Goal: Task Accomplishment & Management: Complete application form

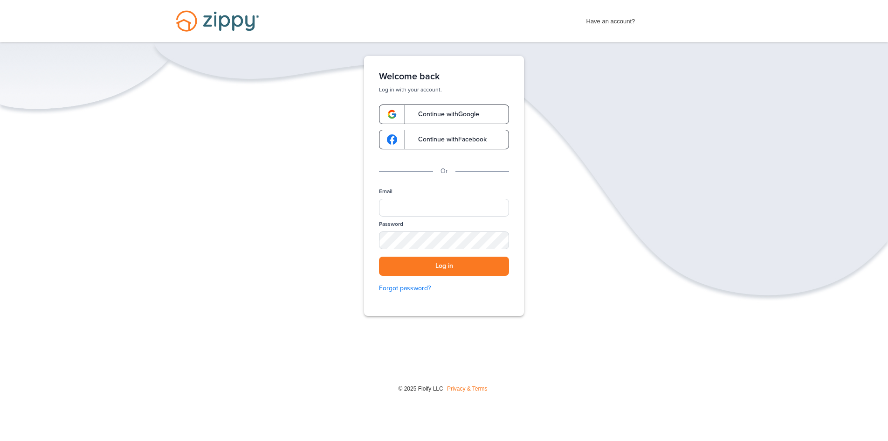
click at [468, 112] on span "Continue with Google" at bounding box center [444, 114] width 70 height 7
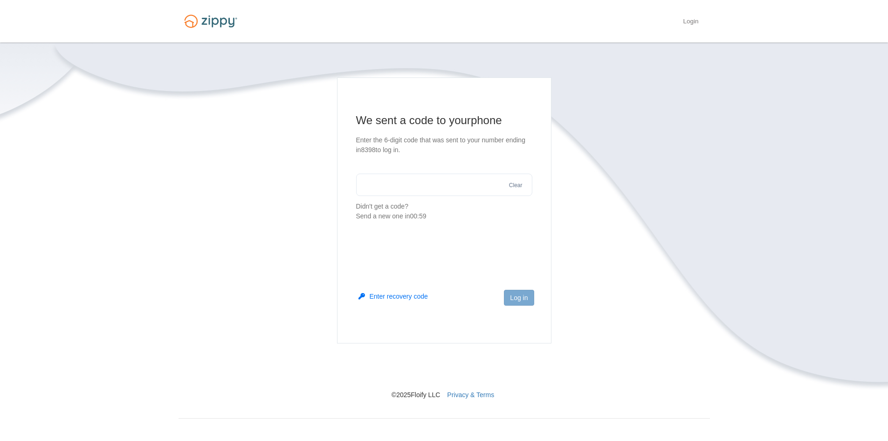
click at [377, 191] on input "text" at bounding box center [444, 184] width 176 height 22
type input "******"
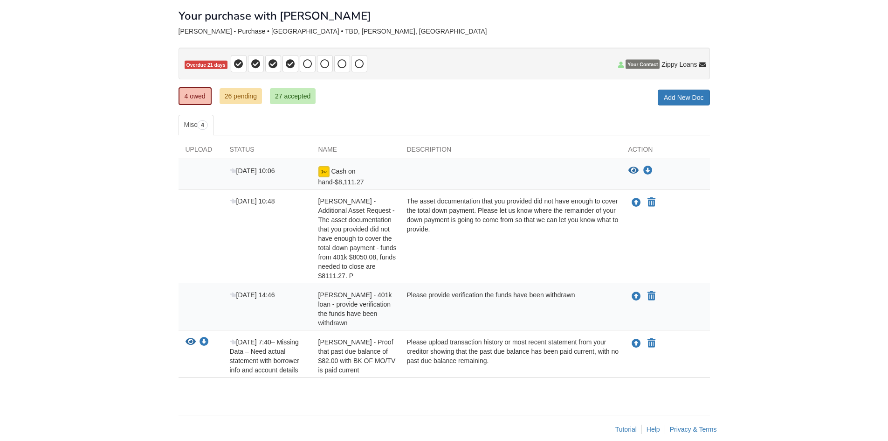
scroll to position [49, 0]
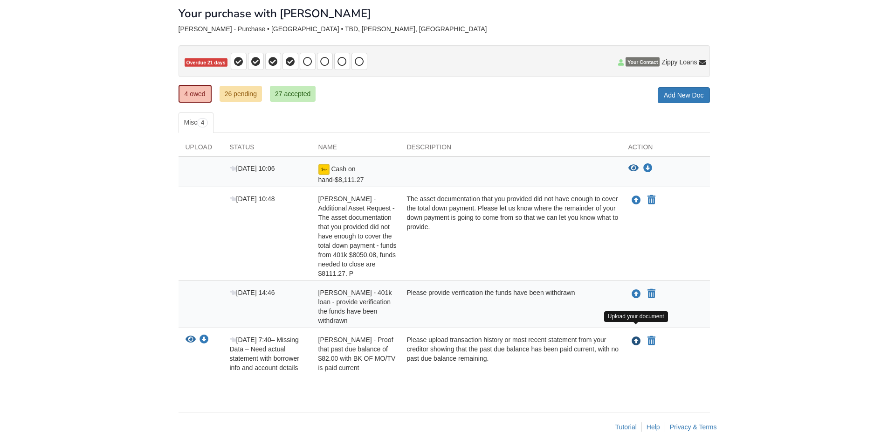
click at [638, 337] on icon "Upload Jennifer Carr - Proof that past due balance of $82.00 with BK OF MO/TV i…" at bounding box center [636, 341] width 9 height 9
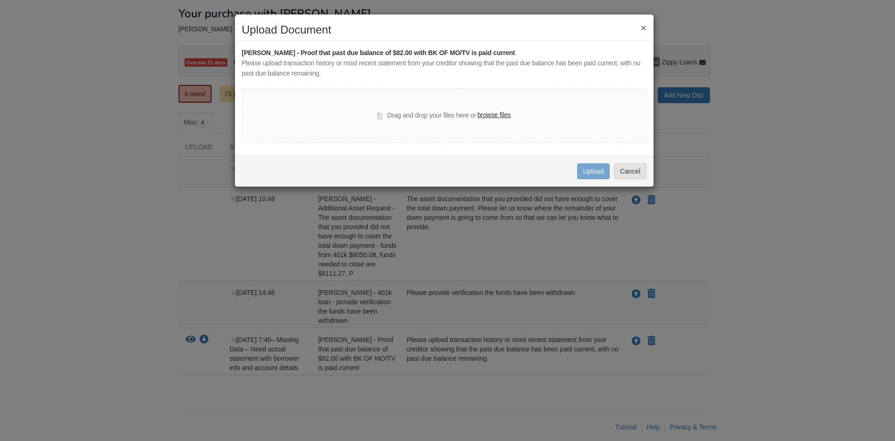
click at [501, 116] on label "browse files" at bounding box center [494, 115] width 33 height 10
click at [0, 0] on input "browse files" at bounding box center [0, 0] width 0 height 0
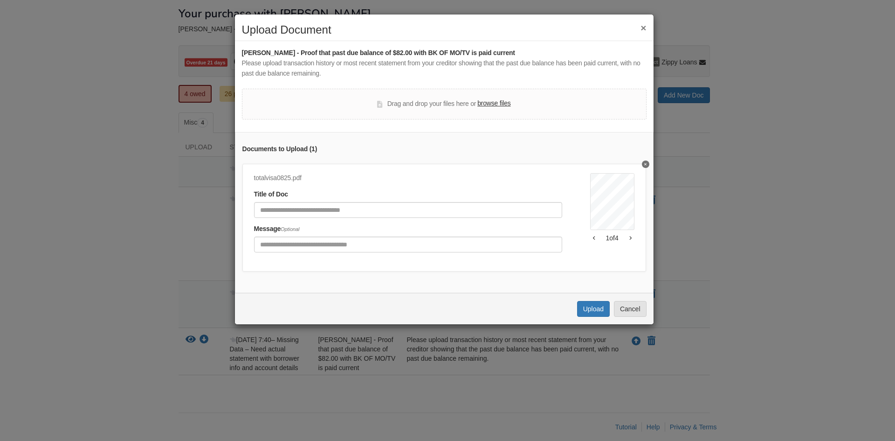
click at [627, 236] on button "button" at bounding box center [631, 238] width 8 height 6
click at [593, 238] on icon "button" at bounding box center [594, 237] width 2 height 5
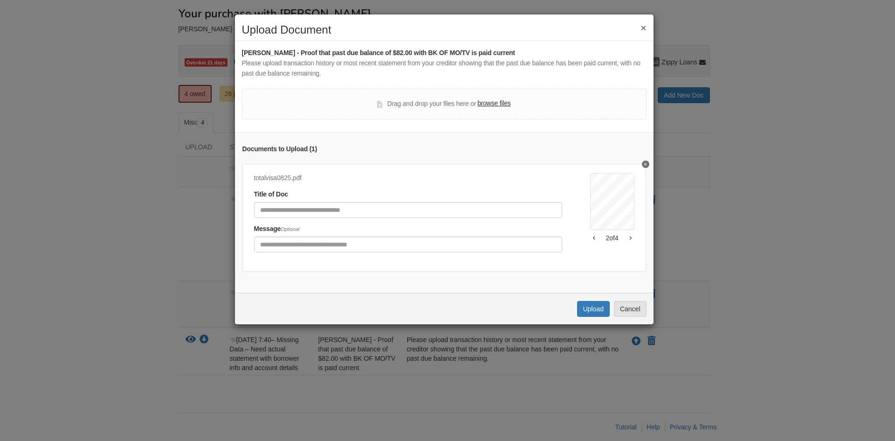
click at [593, 238] on icon "button" at bounding box center [594, 237] width 2 height 5
click at [644, 26] on button "×" at bounding box center [644, 28] width 6 height 10
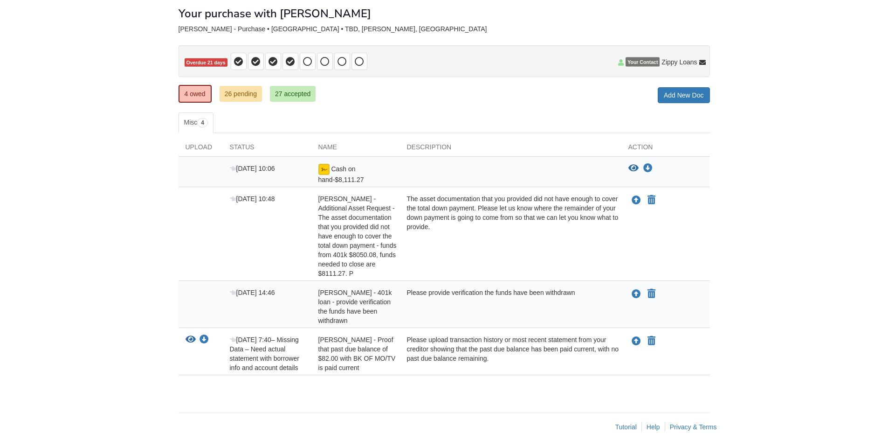
scroll to position [0, 0]
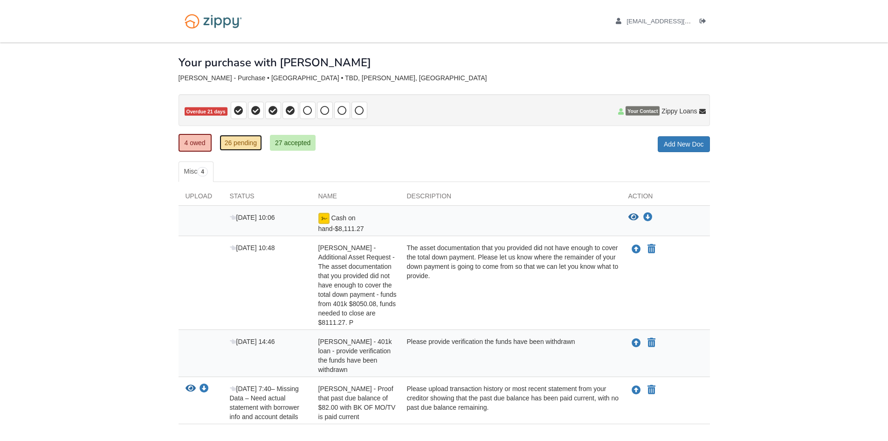
click at [245, 148] on link "26 pending" at bounding box center [241, 143] width 42 height 16
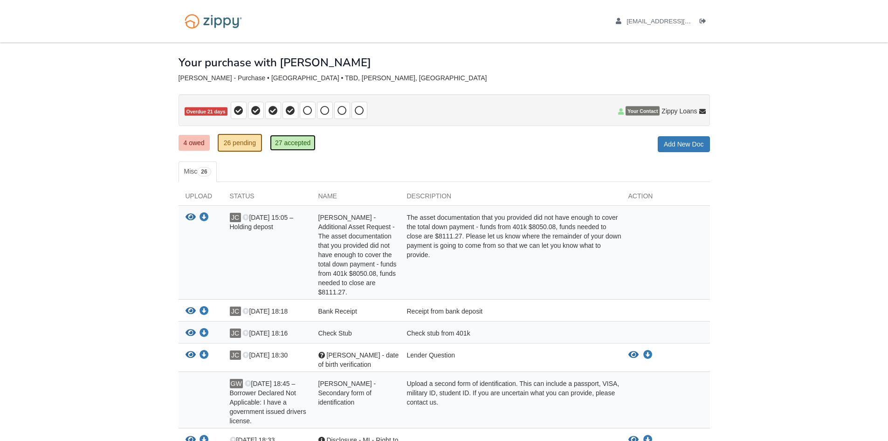
click at [301, 139] on link "27 accepted" at bounding box center [293, 143] width 46 height 16
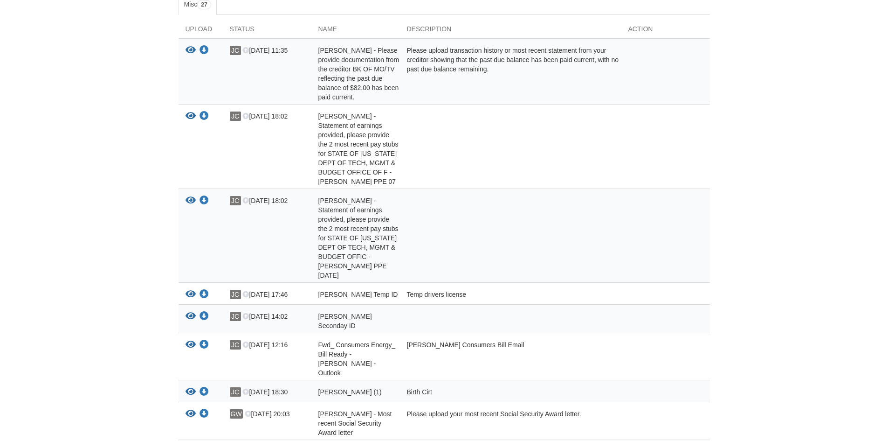
scroll to position [74, 0]
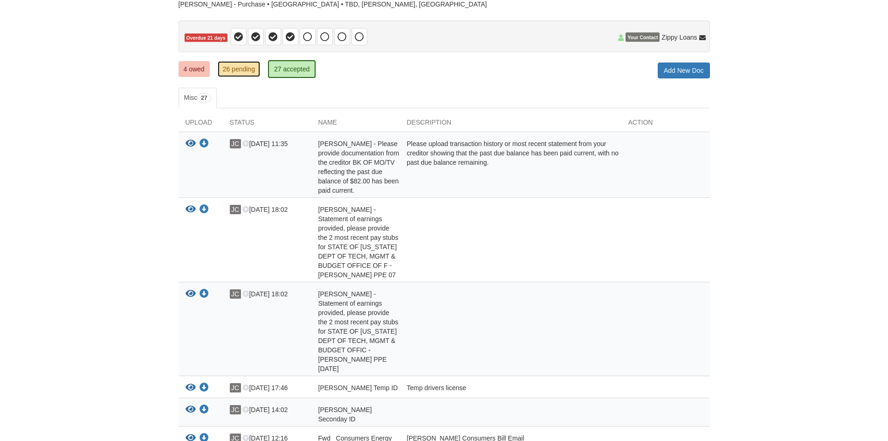
click at [235, 67] on link "26 pending" at bounding box center [239, 69] width 42 height 16
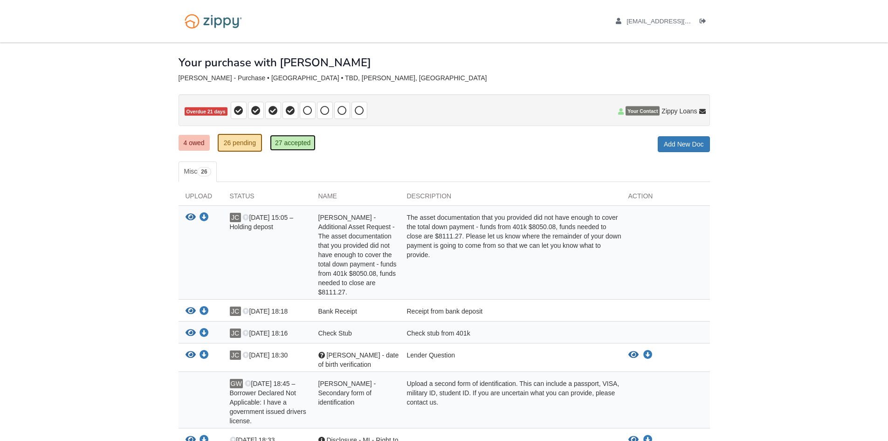
click at [296, 147] on link "27 accepted" at bounding box center [293, 143] width 46 height 16
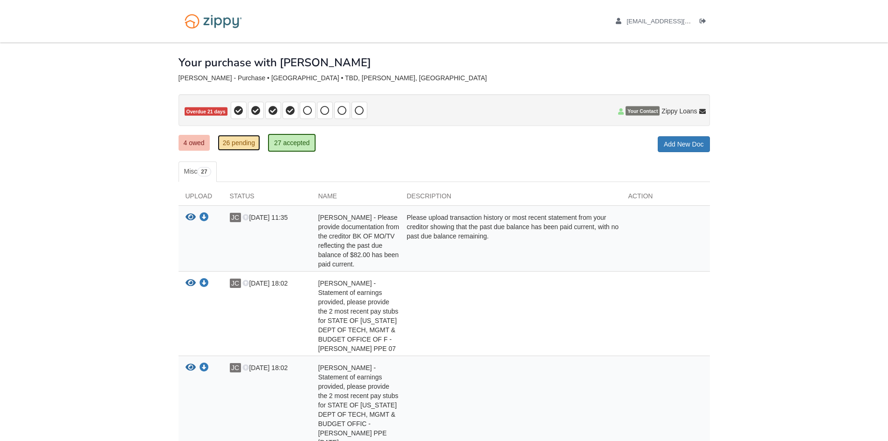
click at [245, 143] on link "26 pending" at bounding box center [239, 143] width 42 height 16
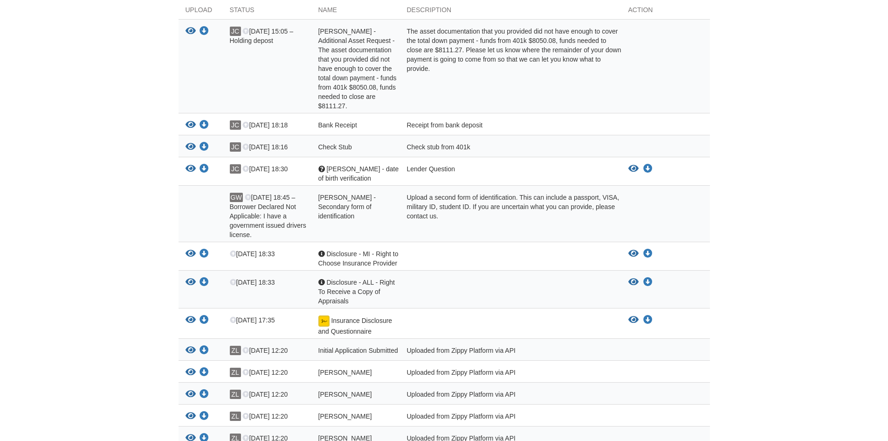
scroll to position [93, 0]
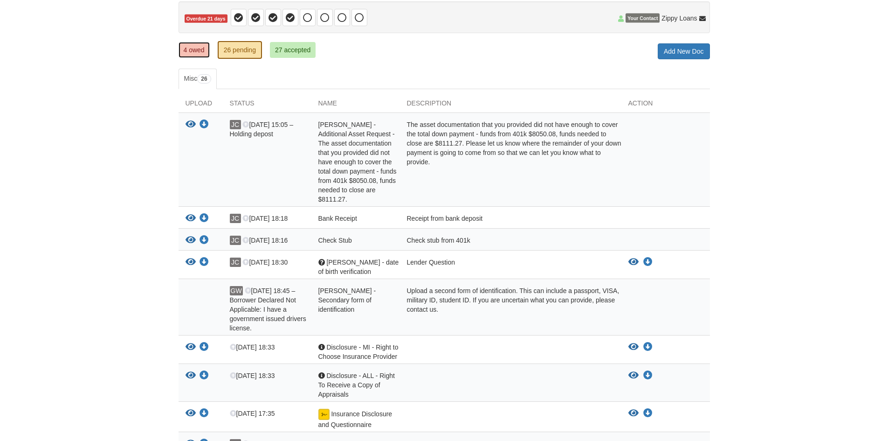
click at [192, 55] on link "4 owed" at bounding box center [194, 50] width 31 height 16
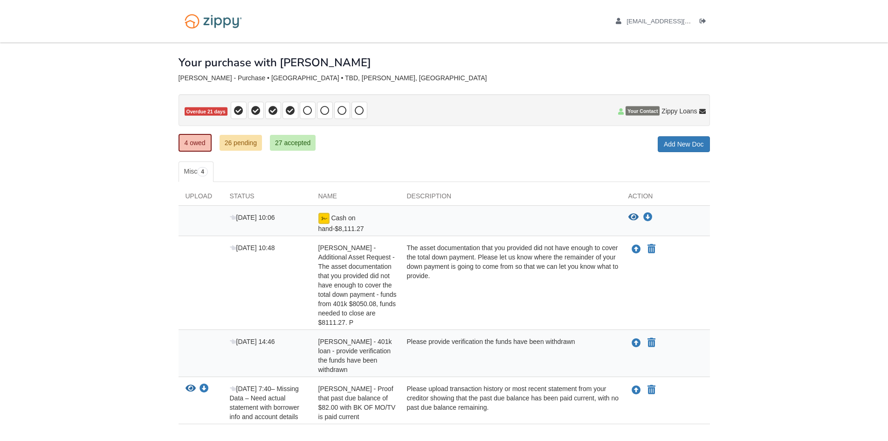
scroll to position [49, 0]
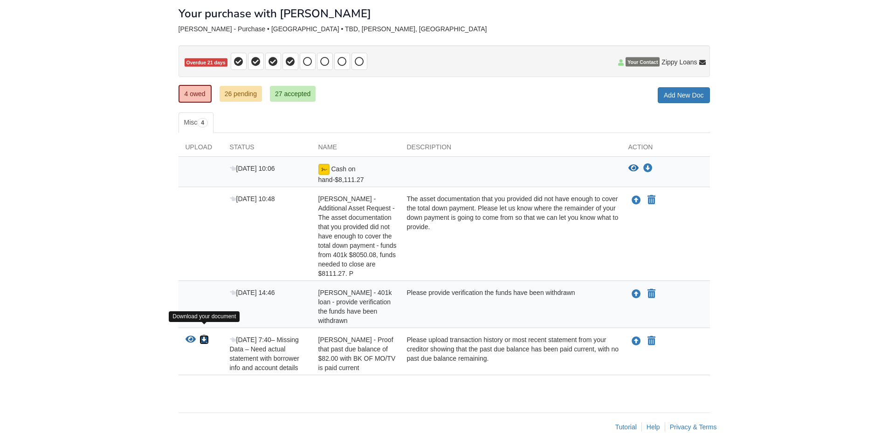
click at [205, 335] on icon "Download Jennifer Carr - Proof that past due balance of $82.00 with BK OF MO/TV…" at bounding box center [204, 339] width 9 height 9
click at [190, 335] on icon "View Jennifer Carr - Proof that past due balance of $82.00 with BK OF MO/TV is …" at bounding box center [191, 339] width 10 height 9
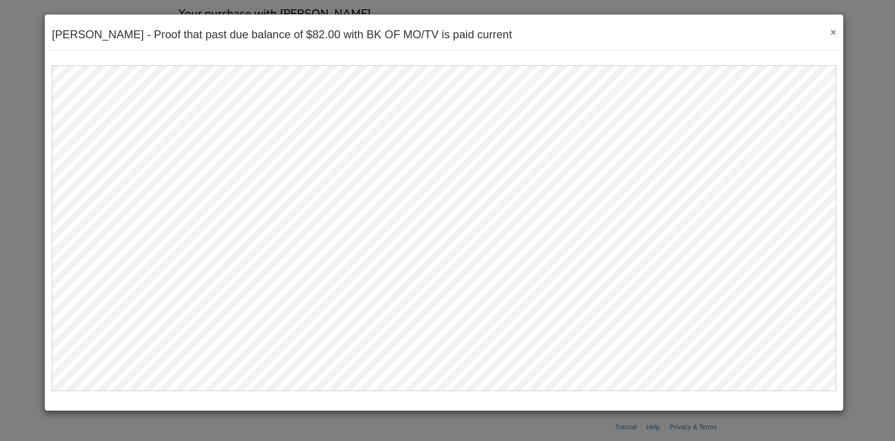
drag, startPoint x: 838, startPoint y: 28, endPoint x: 827, endPoint y: 28, distance: 10.7
click at [832, 28] on div "Jennifer Carr - Proof that past due balance of $82.00 with BK OF MO/TV is paid …" at bounding box center [444, 32] width 799 height 36
click at [827, 28] on button "×" at bounding box center [830, 32] width 11 height 10
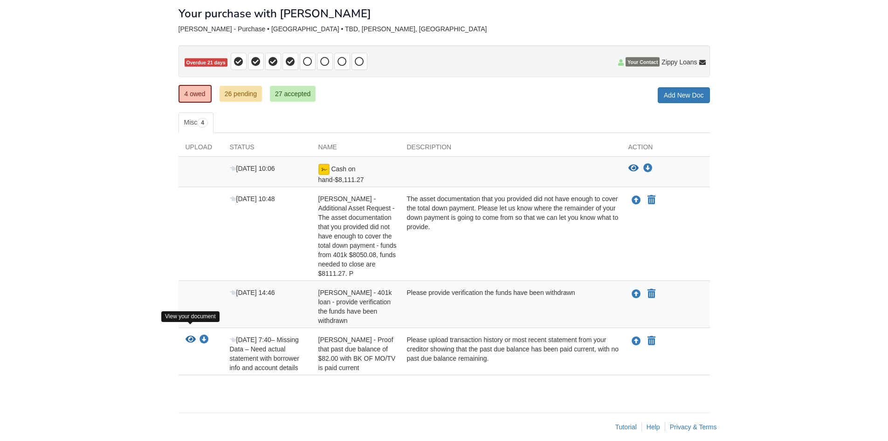
click at [190, 335] on icon "View Jennifer Carr - Proof that past due balance of $82.00 with BK OF MO/TV is …" at bounding box center [191, 339] width 10 height 9
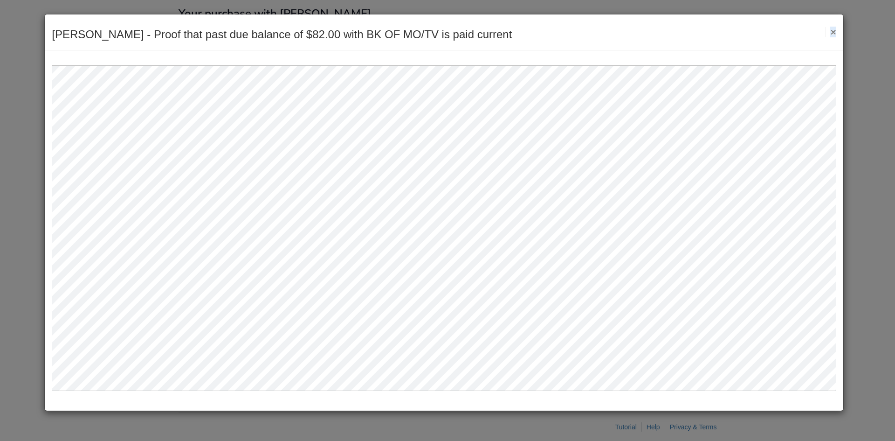
click at [834, 32] on button "×" at bounding box center [830, 32] width 11 height 10
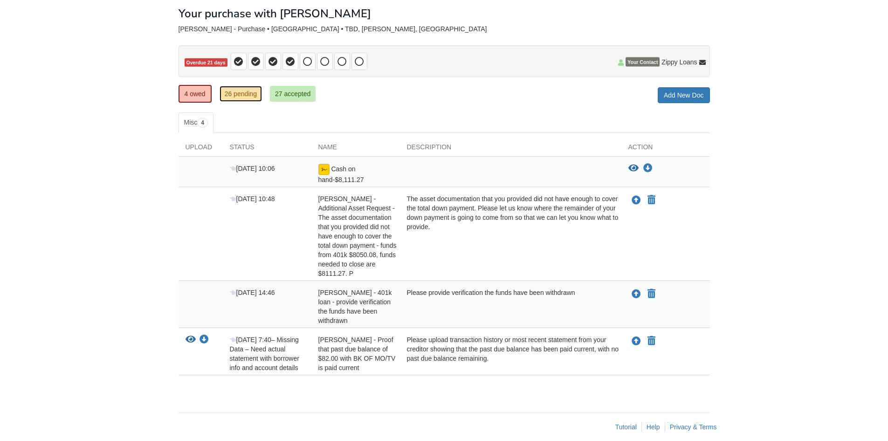
click at [238, 94] on link "26 pending" at bounding box center [241, 94] width 42 height 16
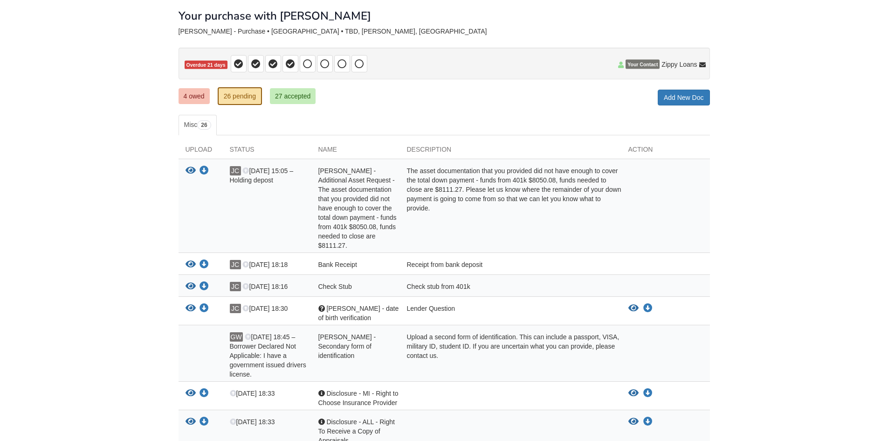
scroll to position [93, 0]
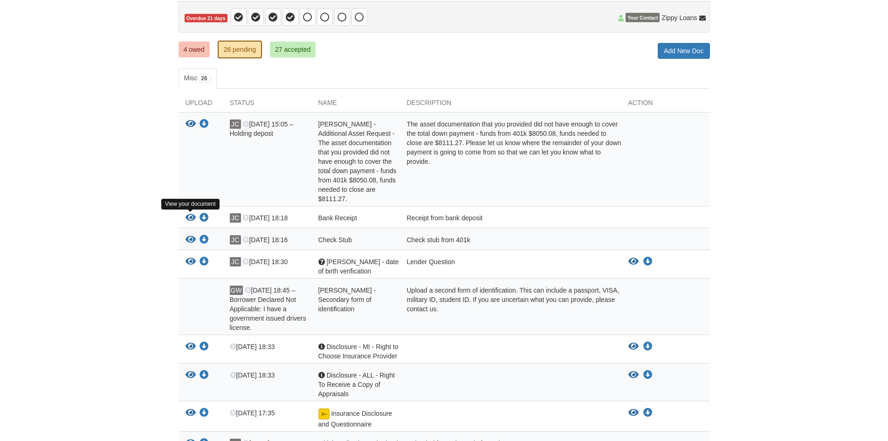
click at [190, 217] on icon "View Bank Receipt" at bounding box center [191, 217] width 10 height 9
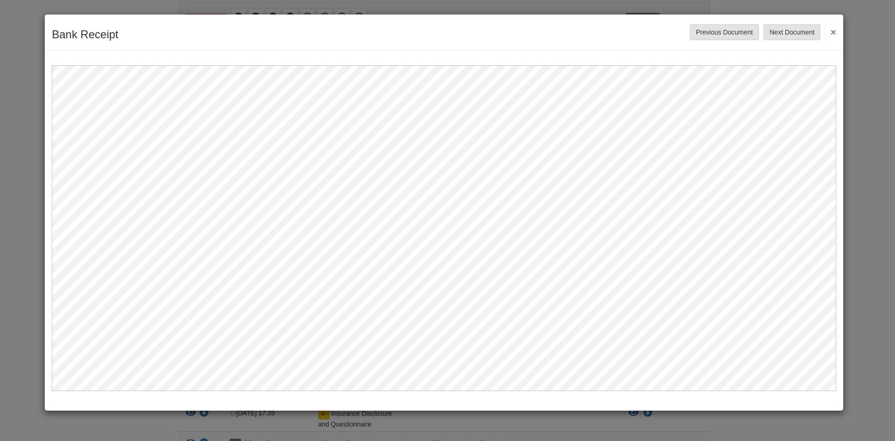
click at [835, 30] on button "×" at bounding box center [830, 31] width 11 height 17
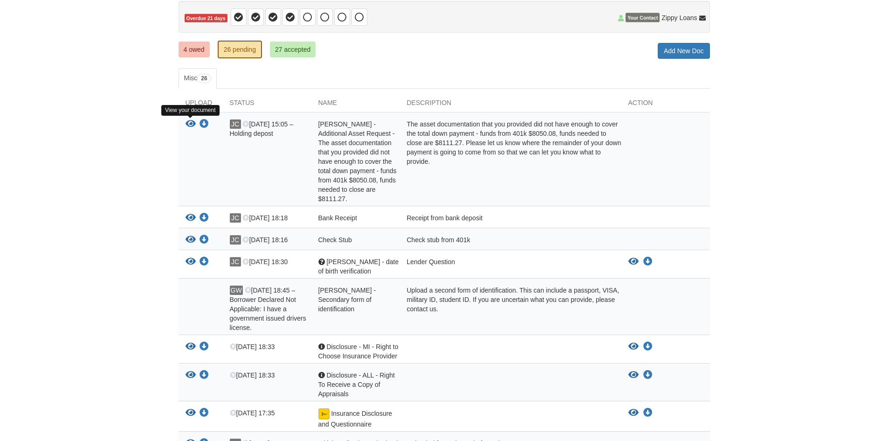
click at [192, 125] on icon "View Gail Wrona - Additional Asset Request - The asset documentation that you p…" at bounding box center [191, 123] width 10 height 9
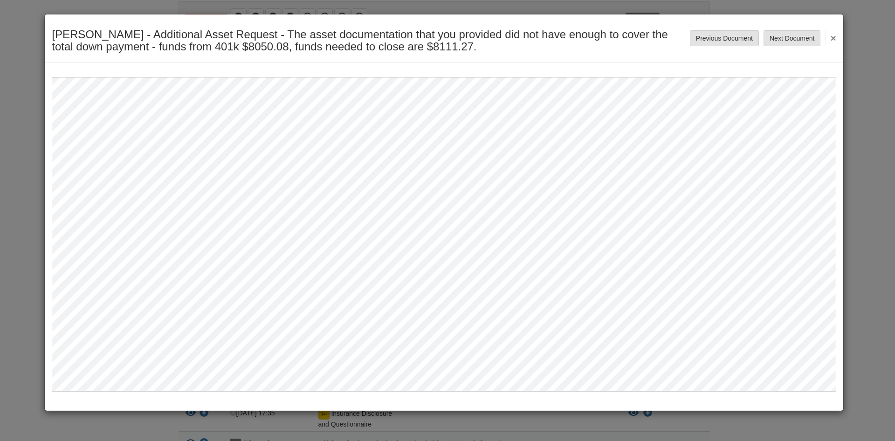
click at [831, 37] on button "×" at bounding box center [830, 37] width 11 height 17
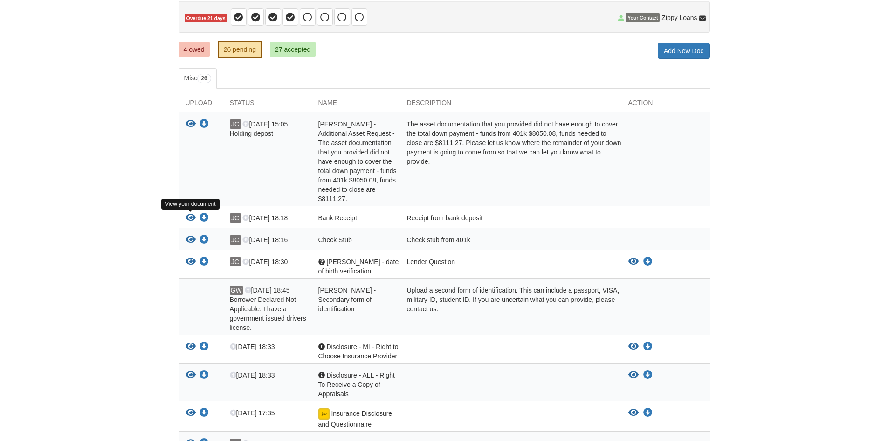
click at [189, 216] on icon "View Bank Receipt" at bounding box center [191, 217] width 10 height 9
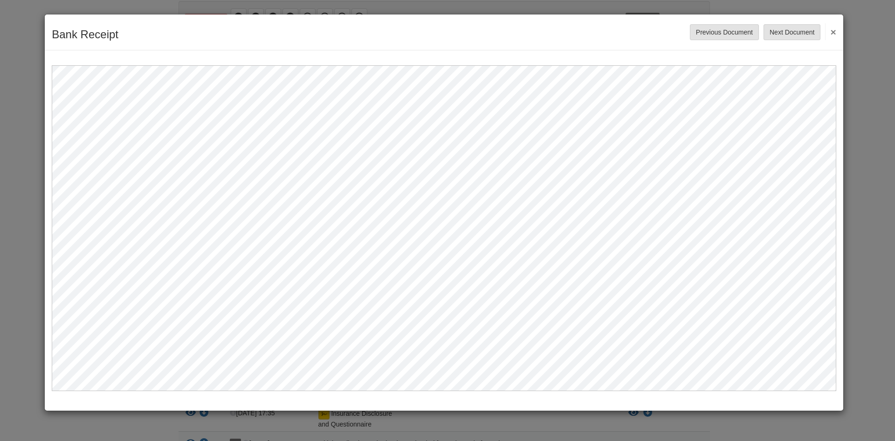
click at [830, 27] on button "×" at bounding box center [830, 31] width 11 height 17
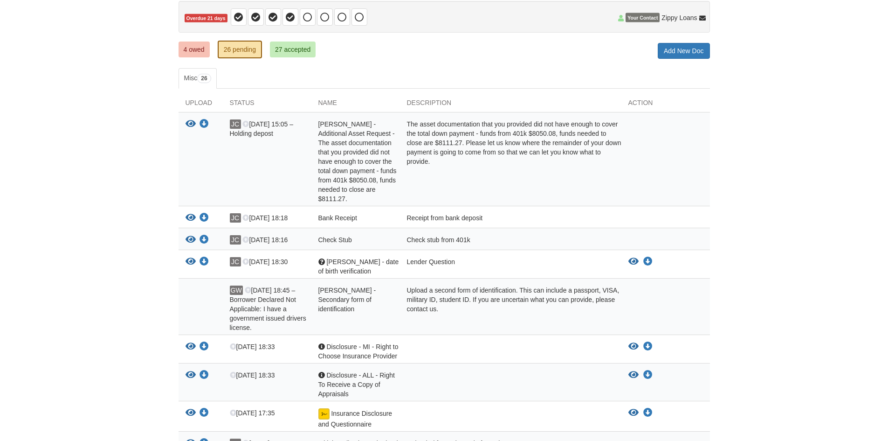
scroll to position [140, 0]
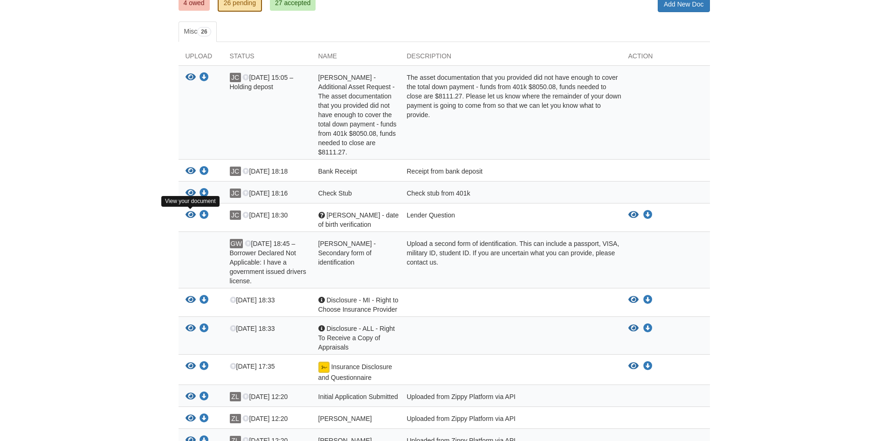
click at [188, 213] on icon "View Gail - date of birth verification" at bounding box center [191, 214] width 10 height 9
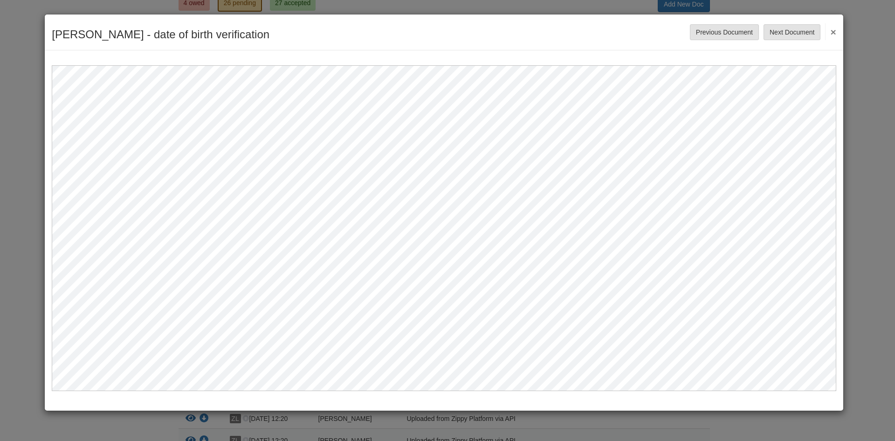
click at [835, 33] on button "×" at bounding box center [830, 31] width 11 height 17
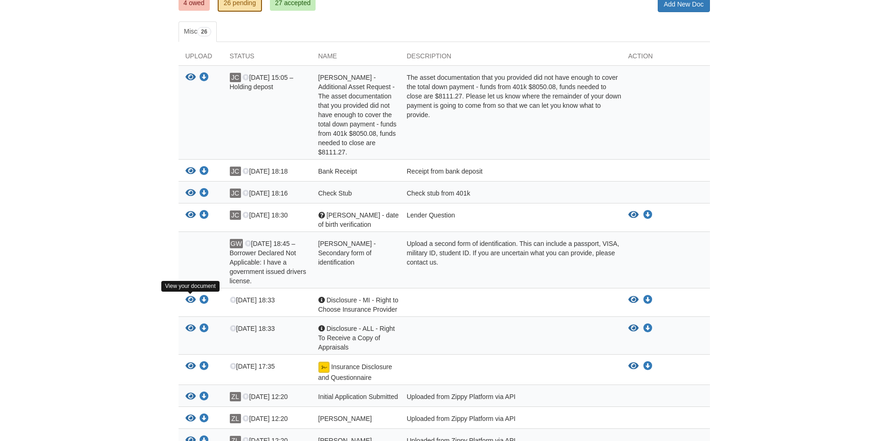
click at [187, 296] on icon "View Disclosure - MI - Right to Choose Insurance Provider" at bounding box center [191, 299] width 10 height 9
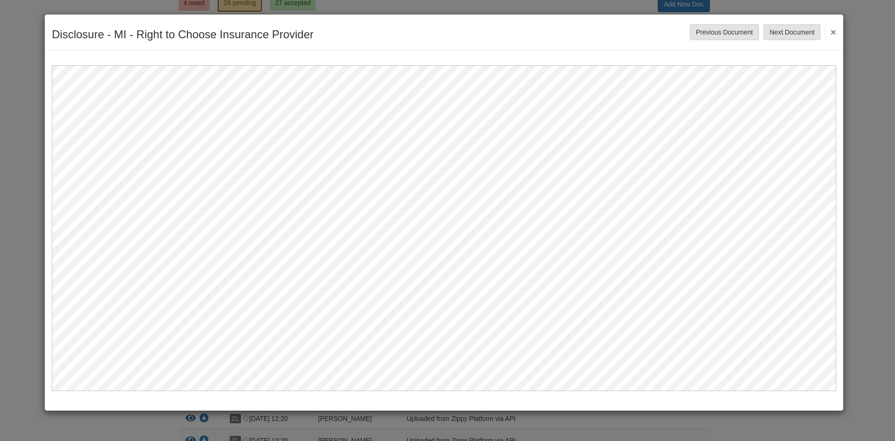
click at [836, 28] on div "Disclosure - MI - Right to Choose Insurance Provider Save Cancel Previous Docum…" at bounding box center [444, 32] width 799 height 36
click at [836, 28] on button "×" at bounding box center [830, 31] width 11 height 17
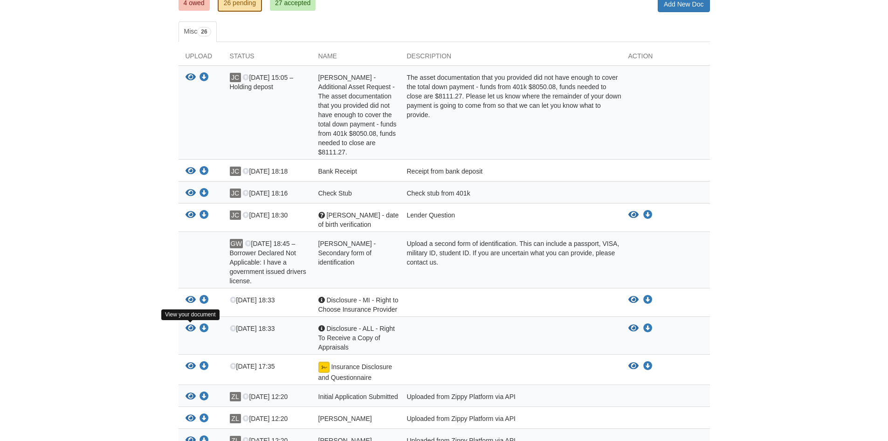
click at [189, 325] on icon "View Disclosure - ALL - Right To Receive a Copy of Appraisals" at bounding box center [191, 328] width 10 height 9
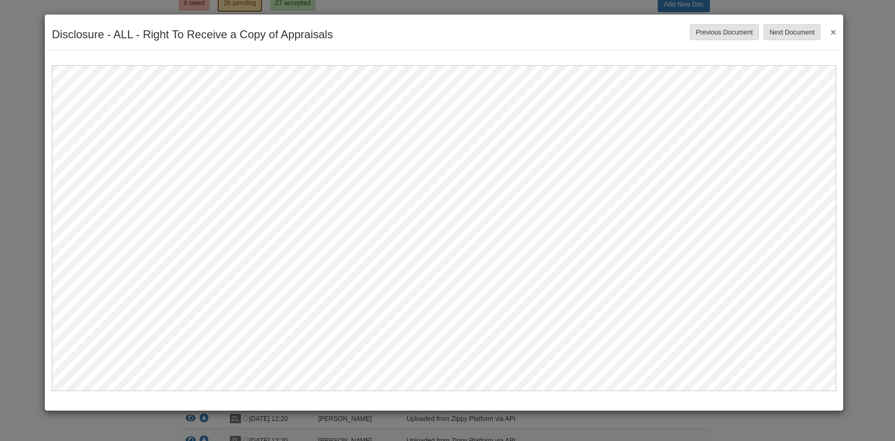
click at [834, 29] on button "×" at bounding box center [830, 31] width 11 height 17
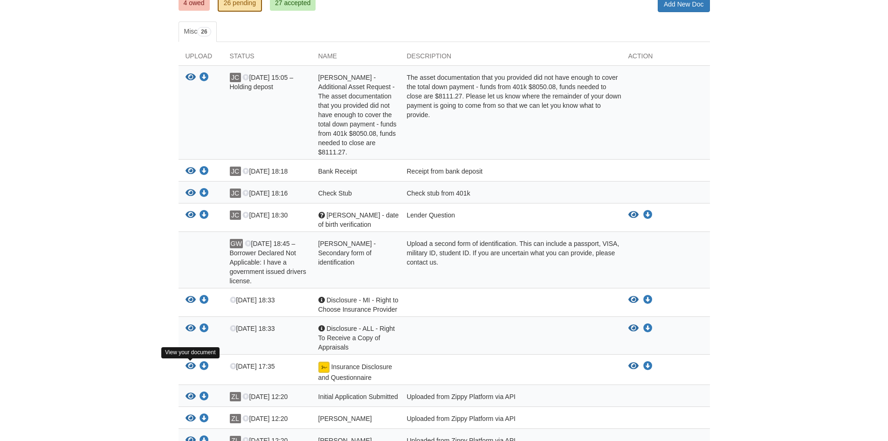
click at [191, 365] on icon "View Insurance Disclosure and Questionnaire" at bounding box center [191, 365] width 10 height 9
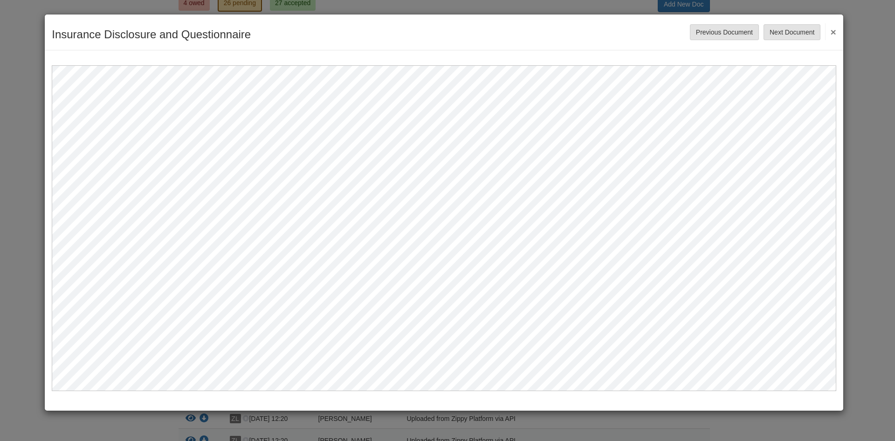
click at [832, 30] on button "×" at bounding box center [830, 31] width 11 height 17
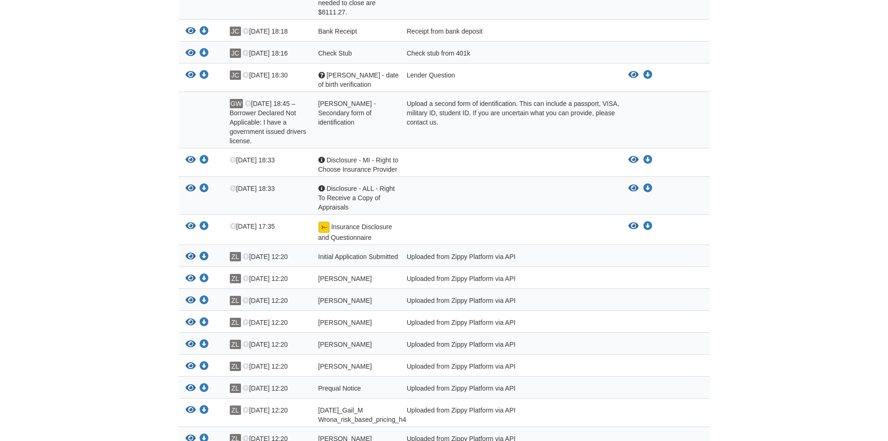
scroll to position [513, 0]
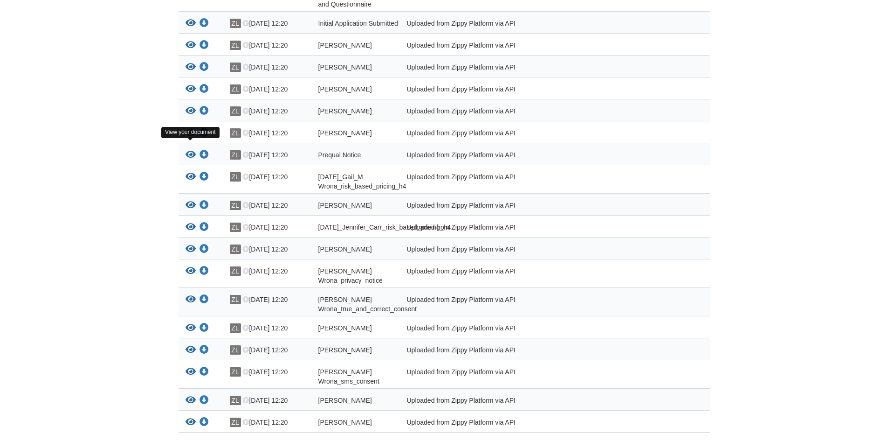
click at [192, 138] on icon "View Jennifer_Carr_terms_of_use" at bounding box center [191, 132] width 10 height 9
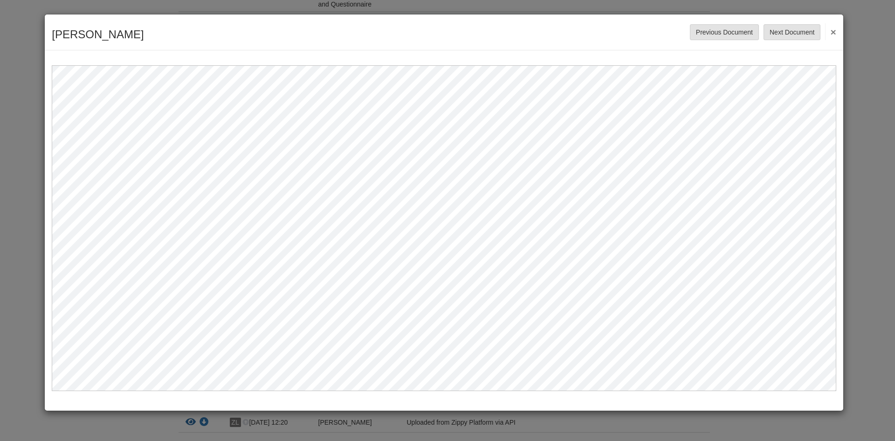
click at [830, 32] on button "×" at bounding box center [830, 31] width 11 height 17
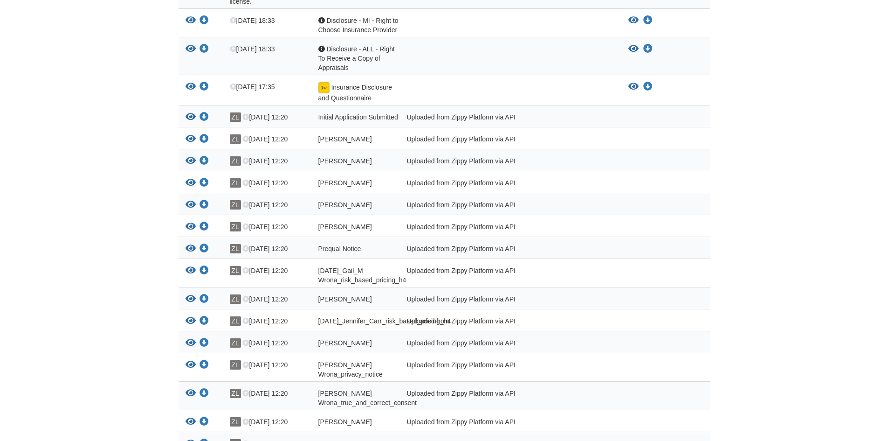
scroll to position [606, 0]
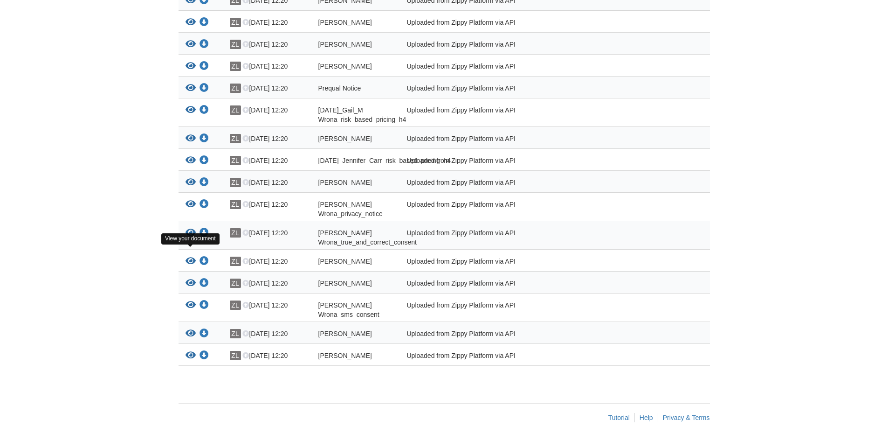
click at [187, 228] on icon "View Gail_M Wrona_true_and_correct_consent" at bounding box center [191, 232] width 10 height 9
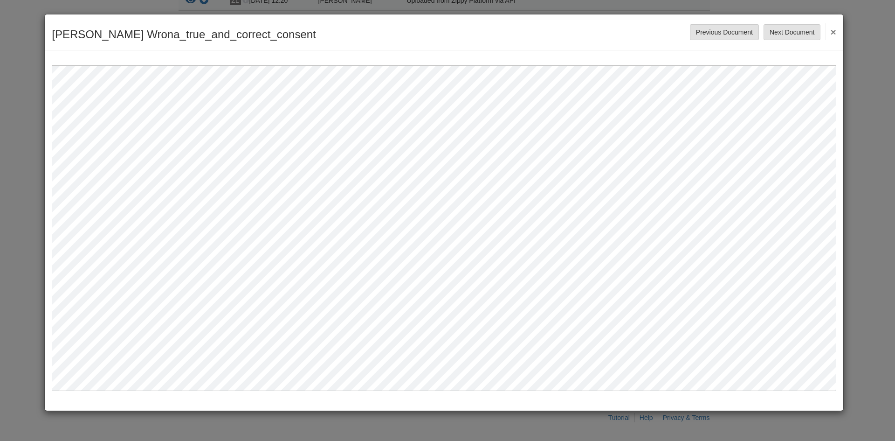
click at [833, 29] on button "×" at bounding box center [830, 31] width 11 height 17
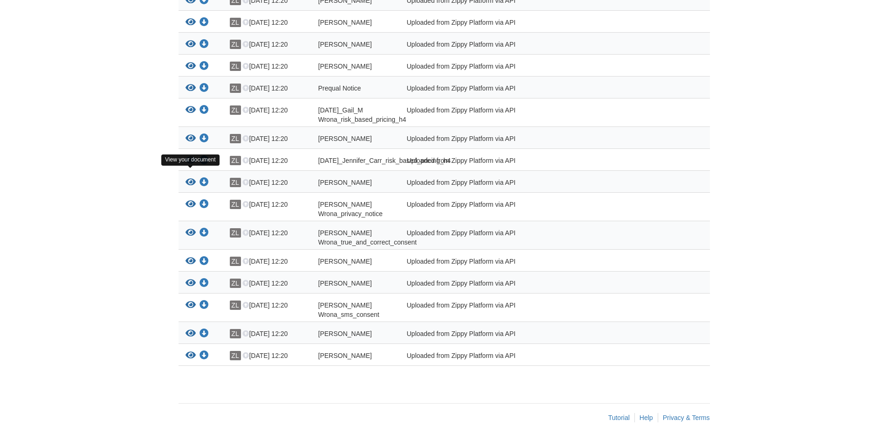
click at [191, 156] on icon "View 07-24-2025_Jennifer_Carr_risk_based_pricing_h4" at bounding box center [191, 160] width 10 height 9
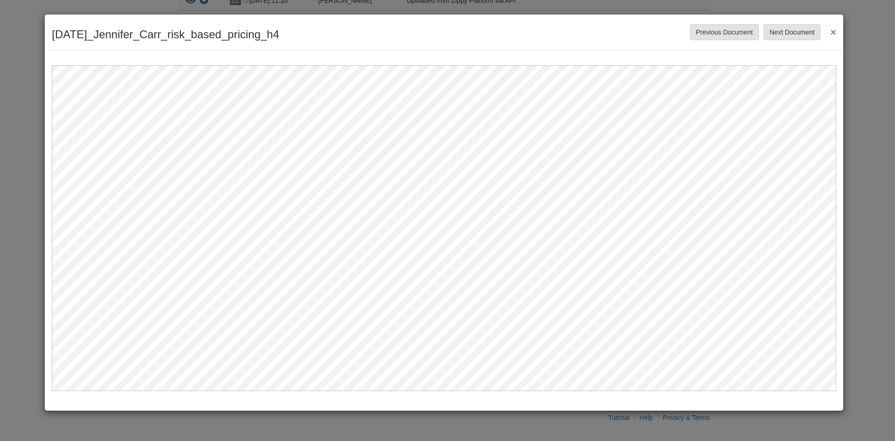
click at [835, 33] on button "×" at bounding box center [830, 31] width 11 height 17
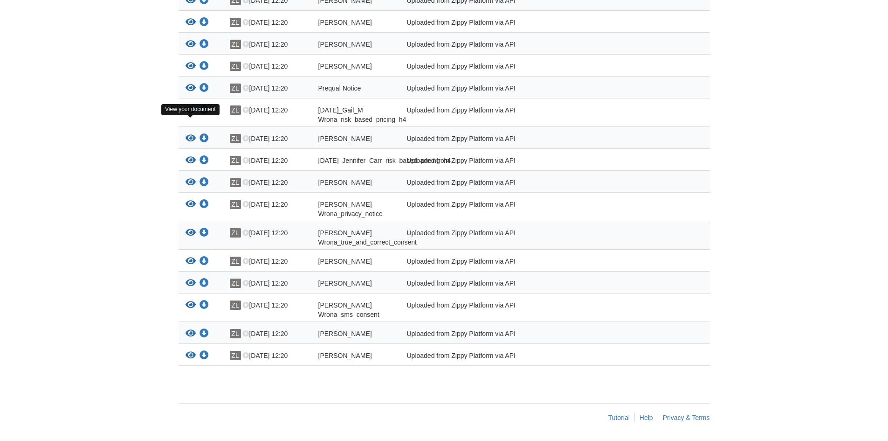
click at [187, 105] on icon "View 07-24-2025_Gail_M Wrona_risk_based_pricing_h4" at bounding box center [191, 109] width 10 height 9
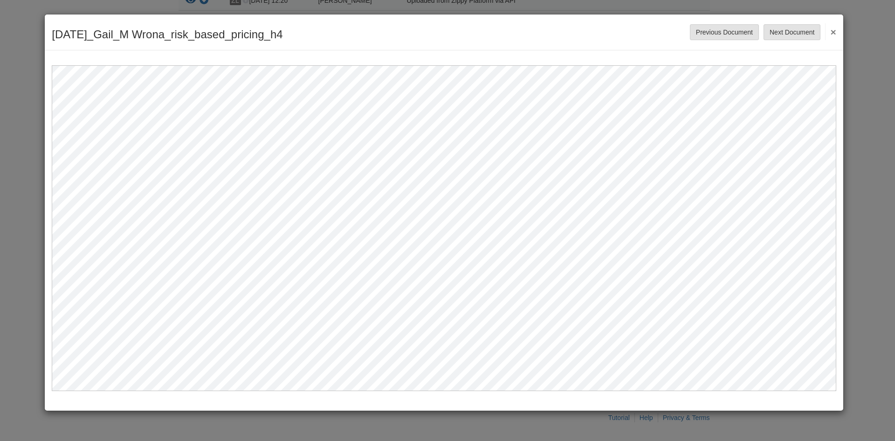
click at [836, 30] on button "×" at bounding box center [830, 31] width 11 height 17
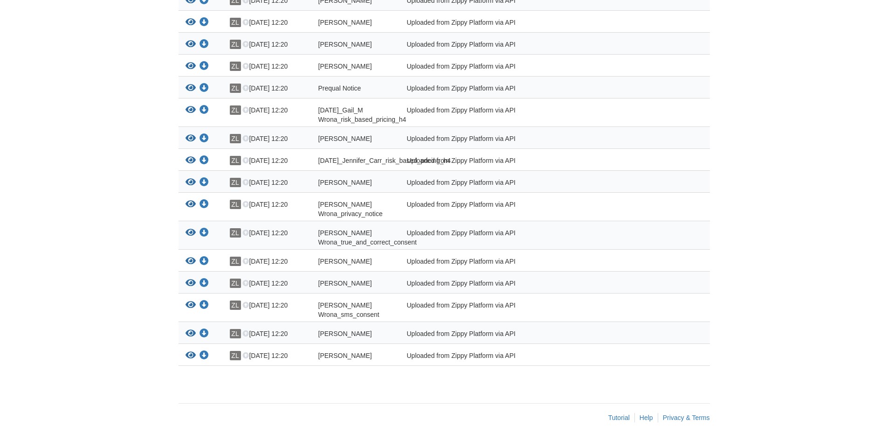
scroll to position [559, 0]
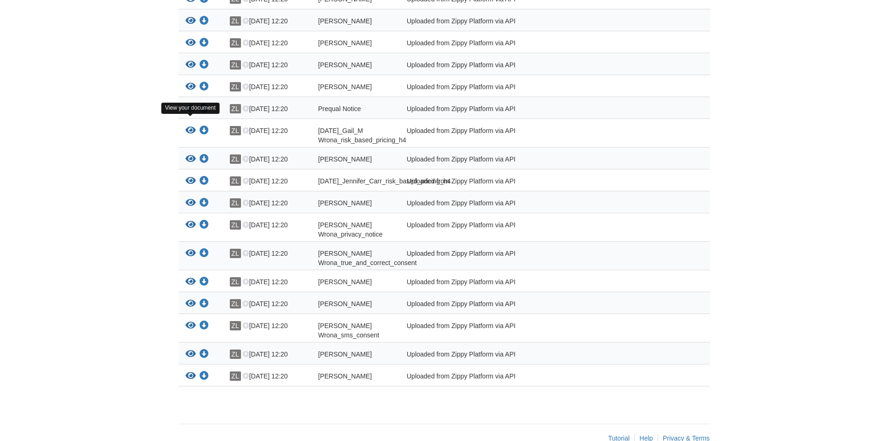
click at [194, 113] on icon "View Prequal Notice" at bounding box center [191, 108] width 10 height 9
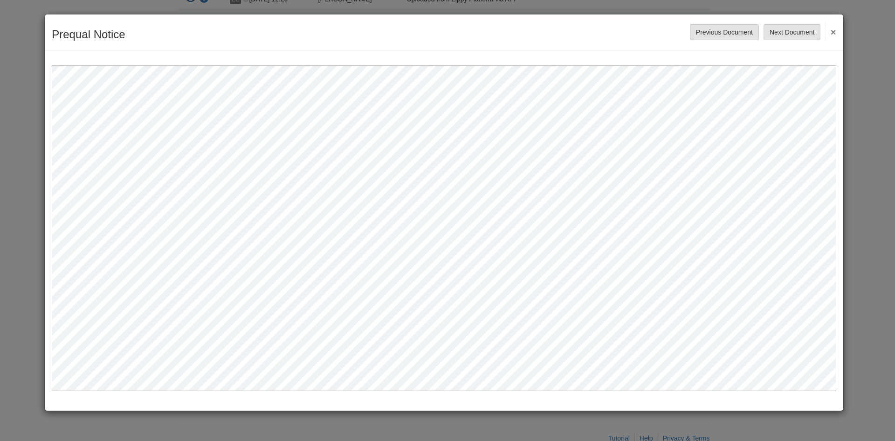
click at [832, 34] on button "×" at bounding box center [830, 31] width 11 height 17
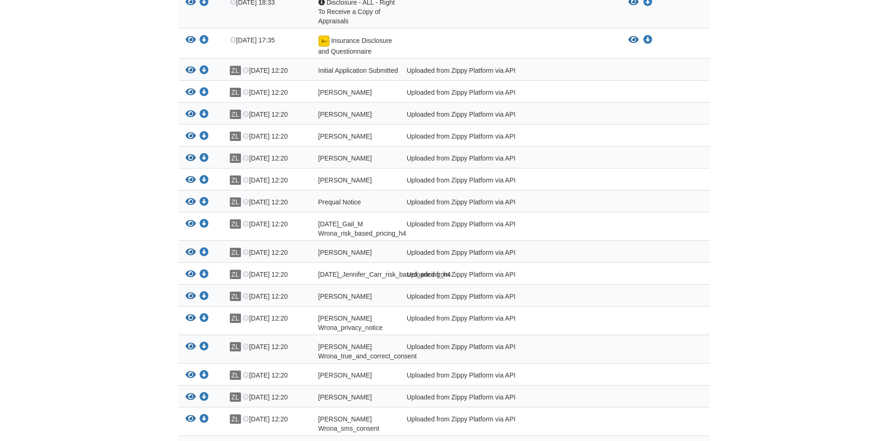
scroll to position [419, 0]
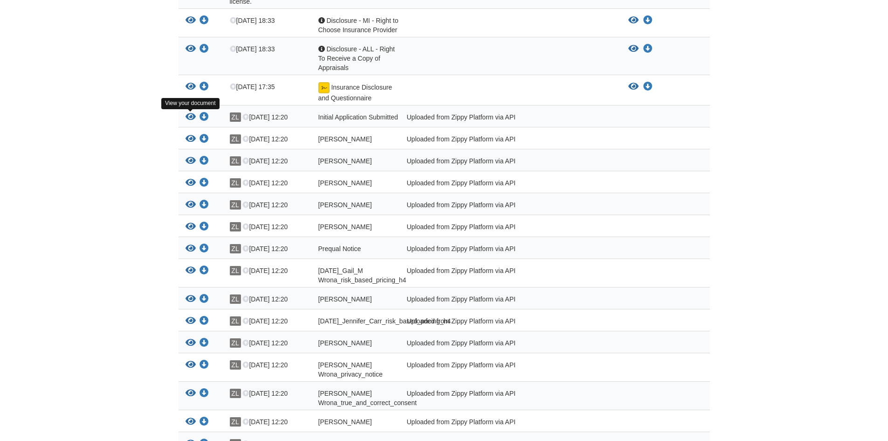
click at [190, 115] on icon "View Initial Application Submitted" at bounding box center [191, 116] width 10 height 9
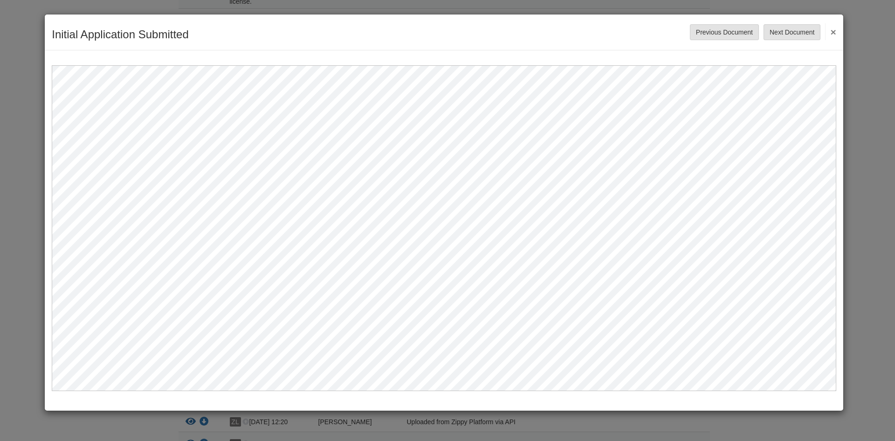
click at [842, 31] on div "Initial Application Submitted Save Cancel Previous Document Next Document ×" at bounding box center [444, 32] width 799 height 36
click at [838, 30] on div "Initial Application Submitted Save Cancel Previous Document Next Document ×" at bounding box center [444, 32] width 799 height 36
click at [835, 31] on button "×" at bounding box center [830, 31] width 11 height 17
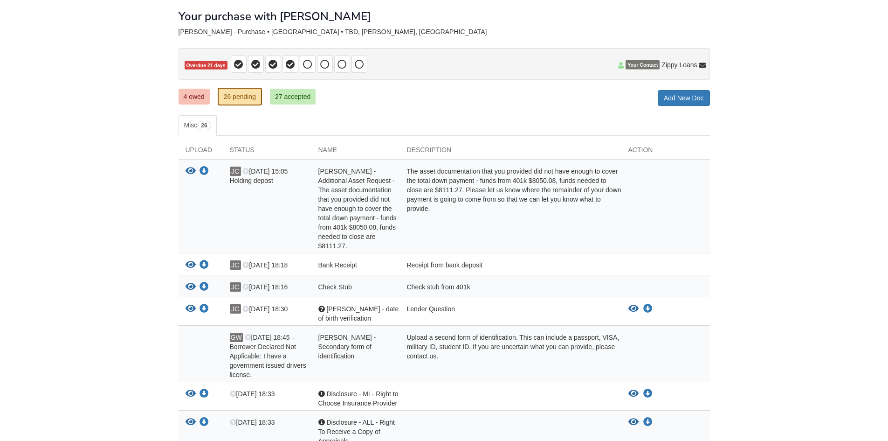
scroll to position [0, 0]
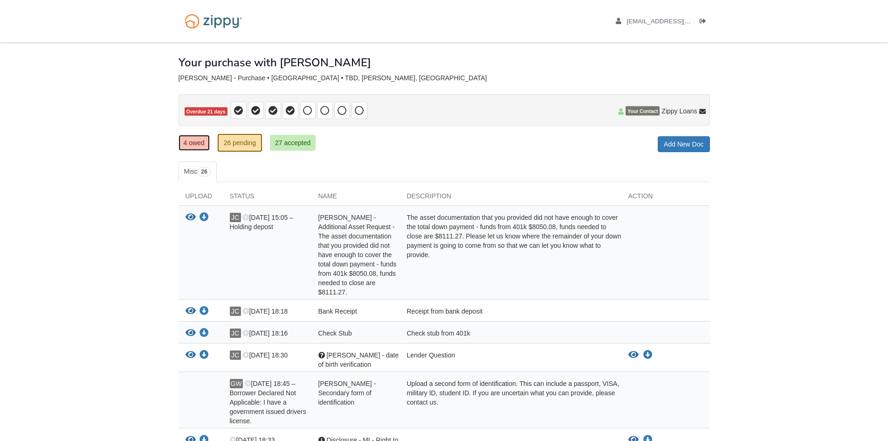
click at [203, 138] on link "4 owed" at bounding box center [194, 143] width 31 height 16
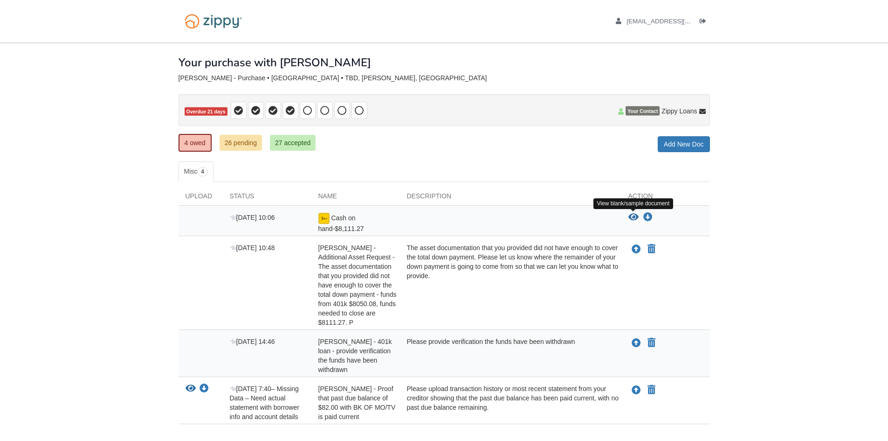
click at [636, 215] on icon "View Cash on hand-$8,111.27" at bounding box center [634, 217] width 10 height 9
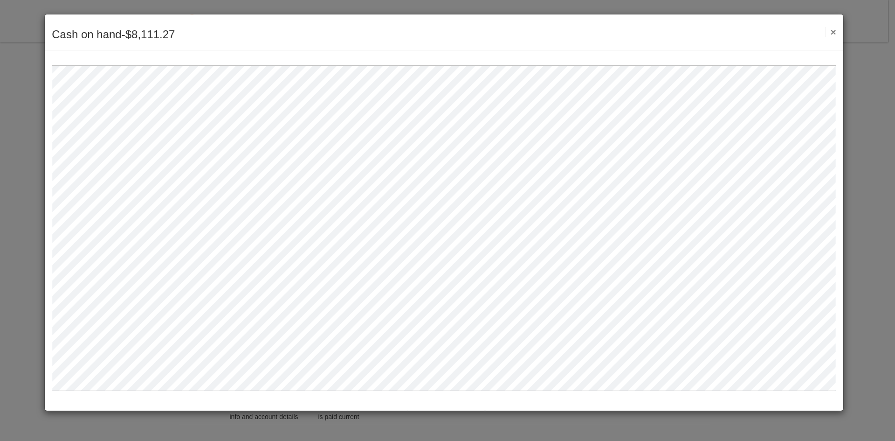
click at [831, 30] on button "×" at bounding box center [830, 32] width 11 height 10
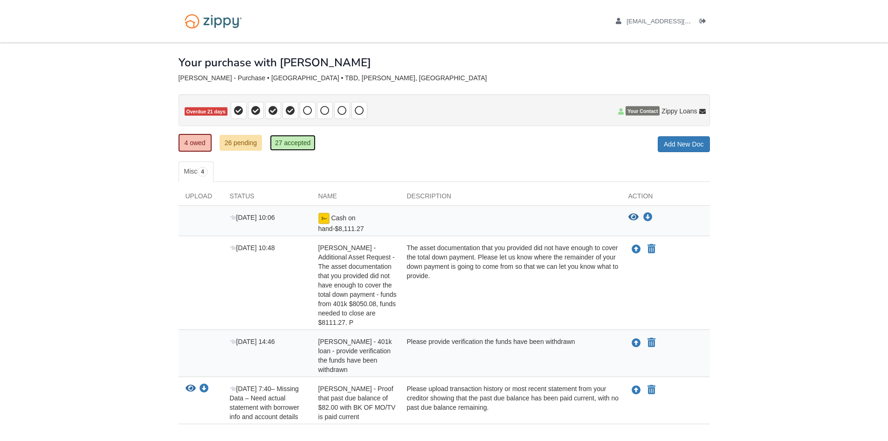
click at [280, 142] on link "27 accepted" at bounding box center [293, 143] width 46 height 16
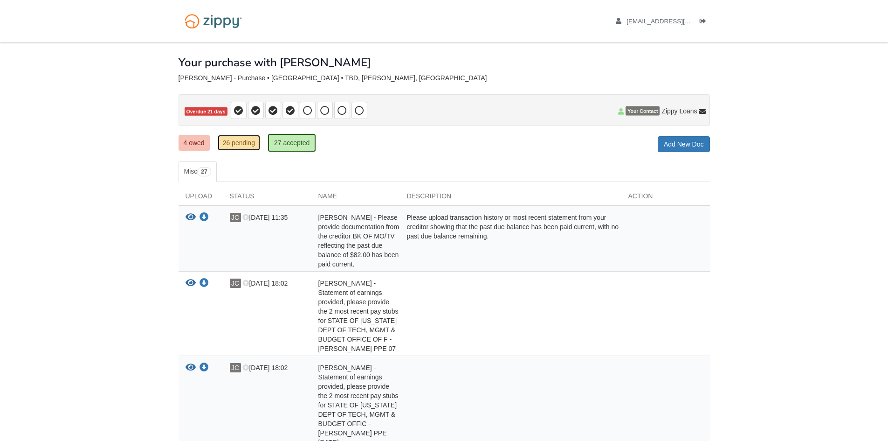
click at [242, 146] on link "26 pending" at bounding box center [239, 143] width 42 height 16
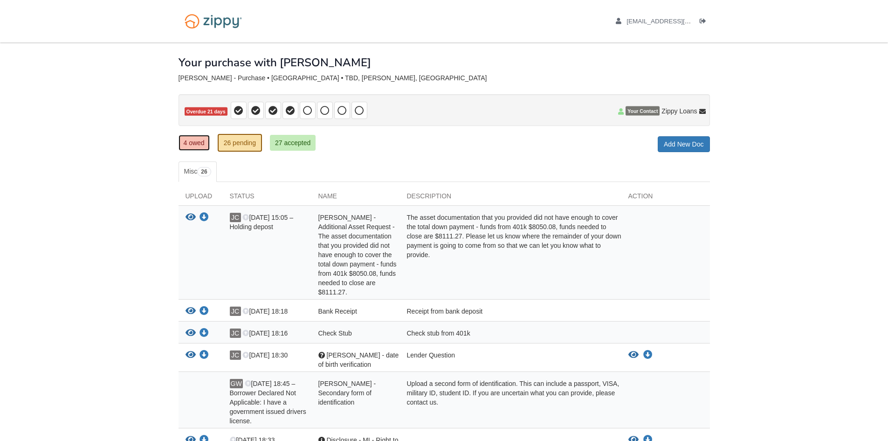
click at [189, 142] on link "4 owed" at bounding box center [194, 143] width 31 height 16
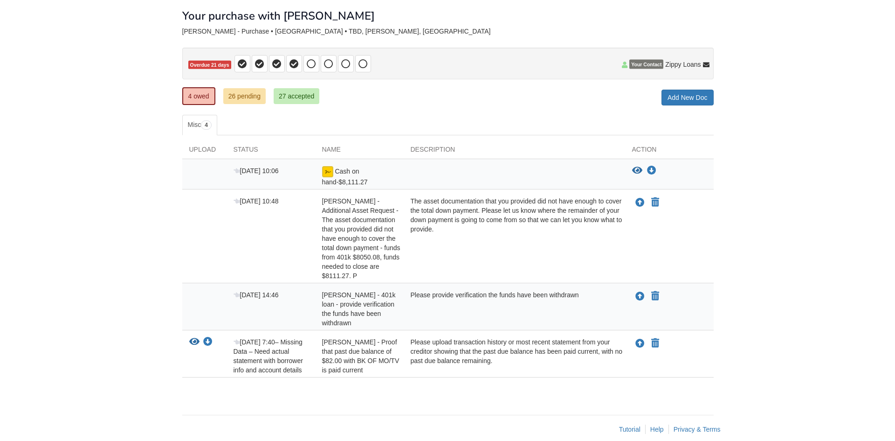
scroll to position [49, 0]
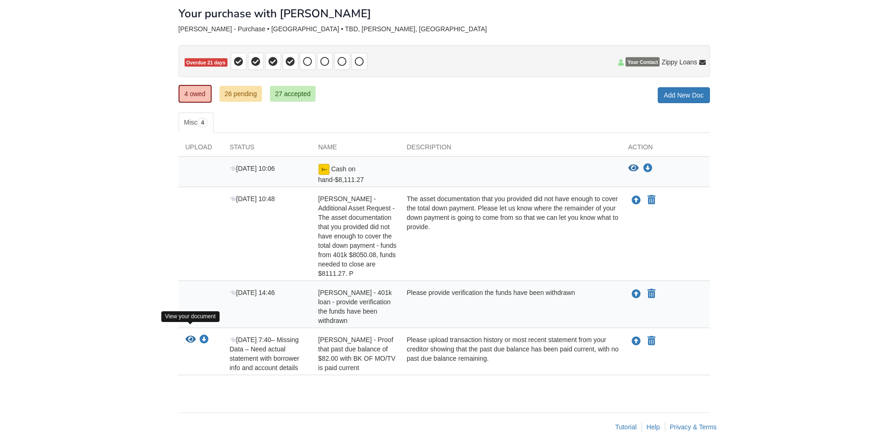
click at [192, 335] on icon "View Jennifer Carr - Proof that past due balance of $82.00 with BK OF MO/TV is …" at bounding box center [191, 339] width 10 height 9
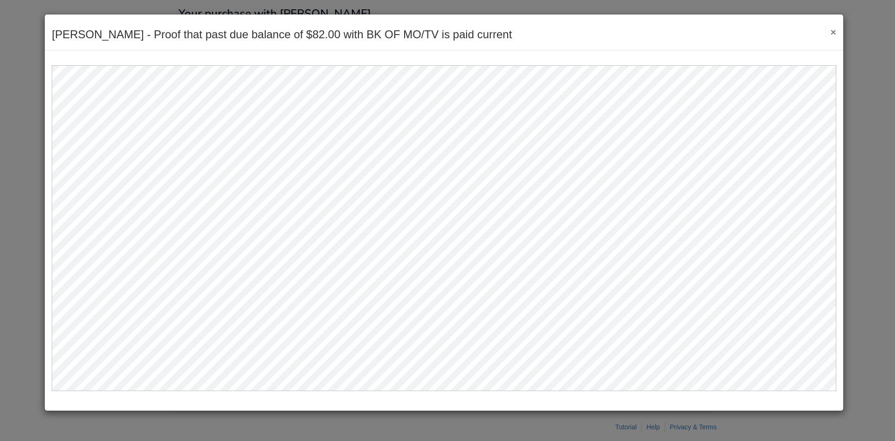
click at [837, 31] on div "[PERSON_NAME] - Proof that past due balance of $82.00 with BK OF MO/TV is paid …" at bounding box center [444, 32] width 799 height 36
click at [832, 30] on button "×" at bounding box center [830, 32] width 11 height 10
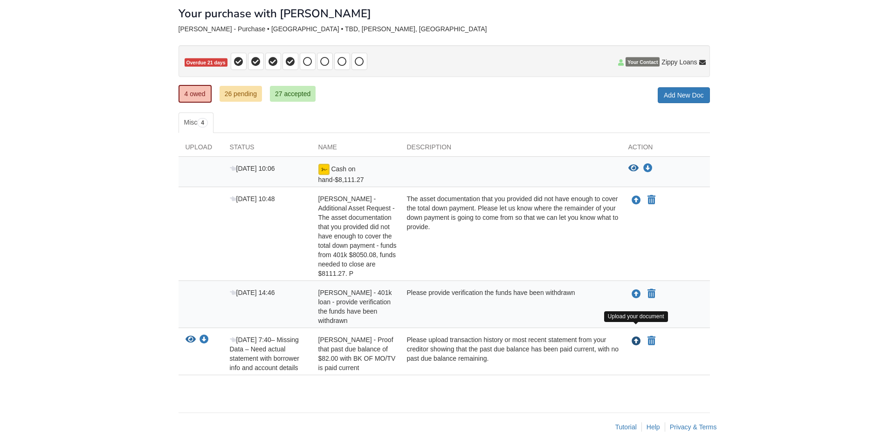
click at [636, 337] on icon "Upload Jennifer Carr - Proof that past due balance of $82.00 with BK OF MO/TV i…" at bounding box center [636, 341] width 9 height 9
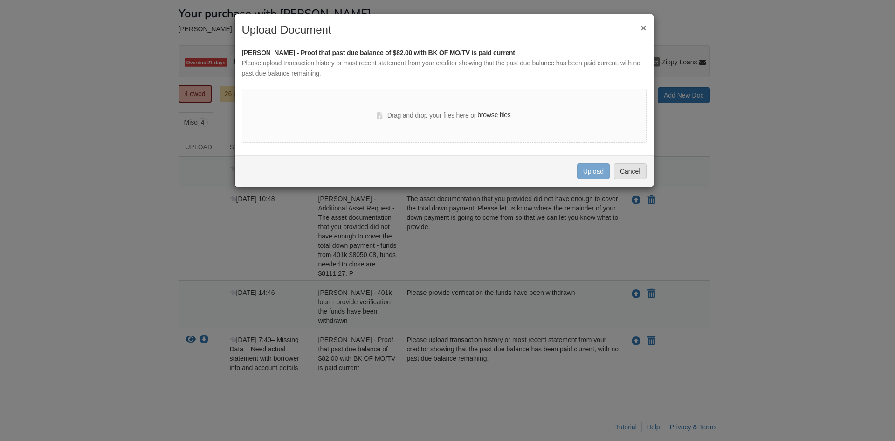
click at [490, 114] on label "browse files" at bounding box center [494, 115] width 33 height 10
click at [0, 0] on input "browse files" at bounding box center [0, 0] width 0 height 0
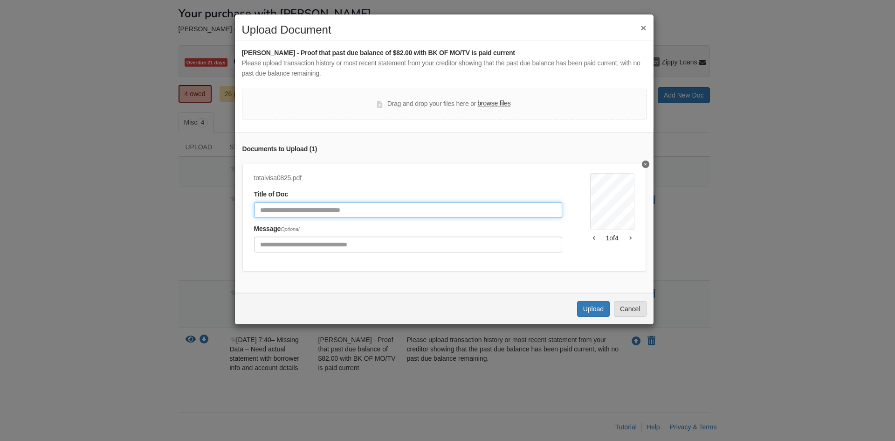
click at [375, 208] on input "Document Title" at bounding box center [408, 210] width 308 height 16
type input "**********"
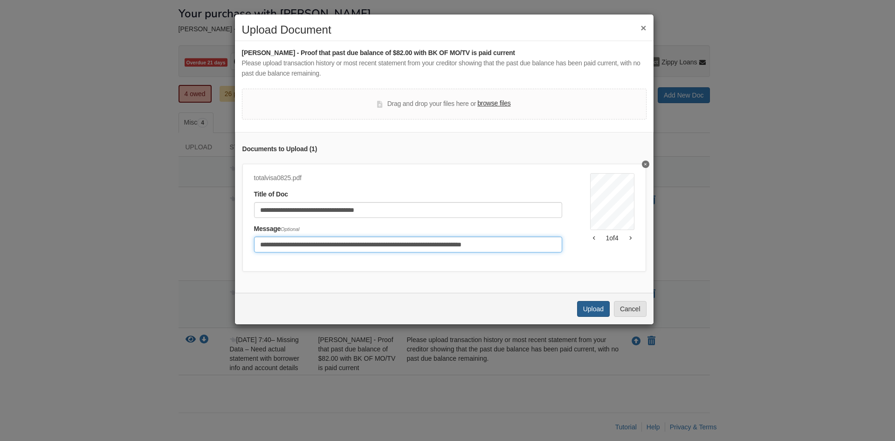
type input "**********"
drag, startPoint x: 603, startPoint y: 319, endPoint x: 686, endPoint y: 324, distance: 83.1
click at [603, 317] on button "Upload" at bounding box center [593, 309] width 33 height 16
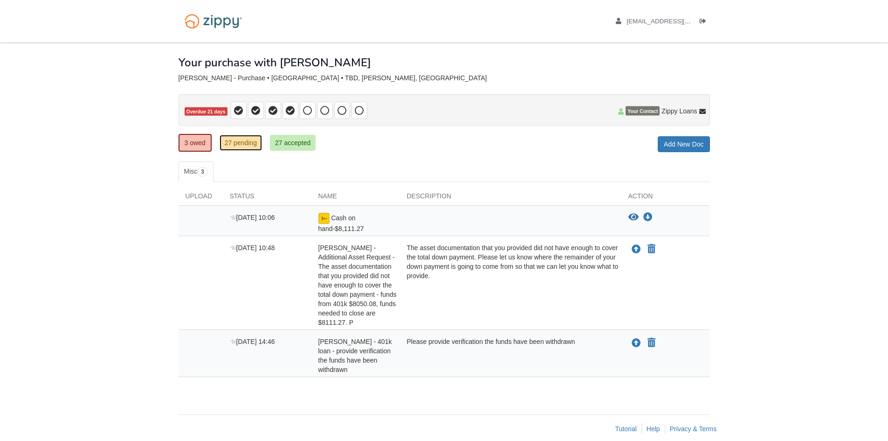
click at [236, 146] on link "27 pending" at bounding box center [241, 143] width 42 height 16
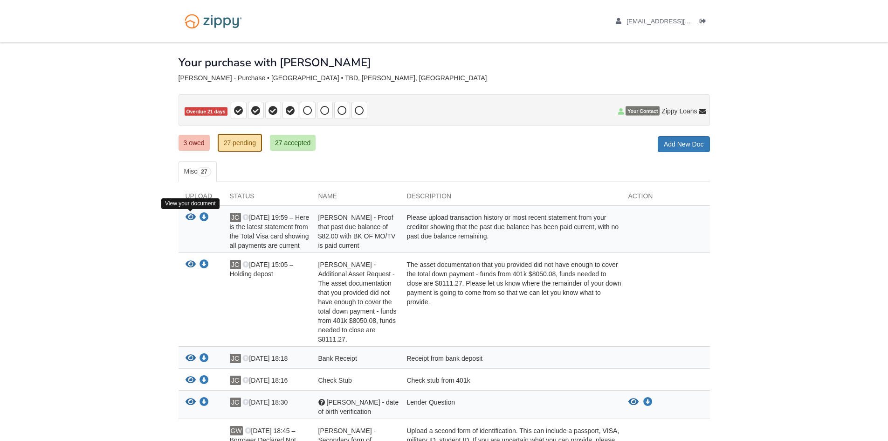
click at [188, 218] on icon "View Jennifer Carr - Proof that past due balance of $82.00 with BK OF MO/TV is …" at bounding box center [191, 217] width 10 height 9
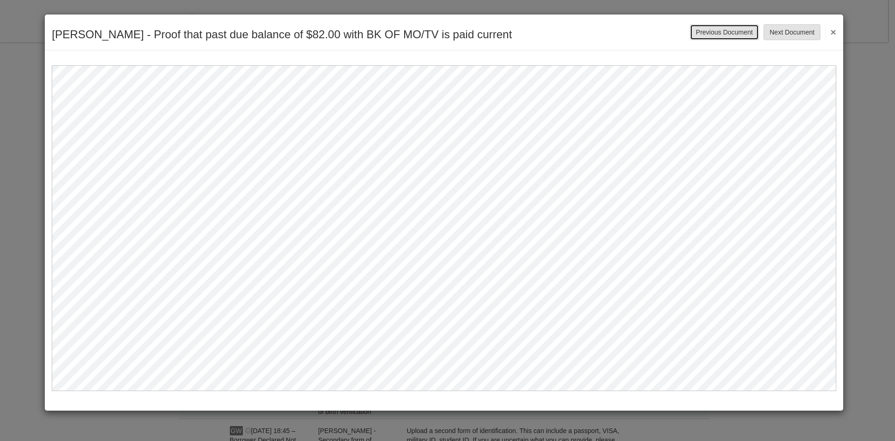
click at [716, 32] on button "Previous Document" at bounding box center [724, 32] width 69 height 16
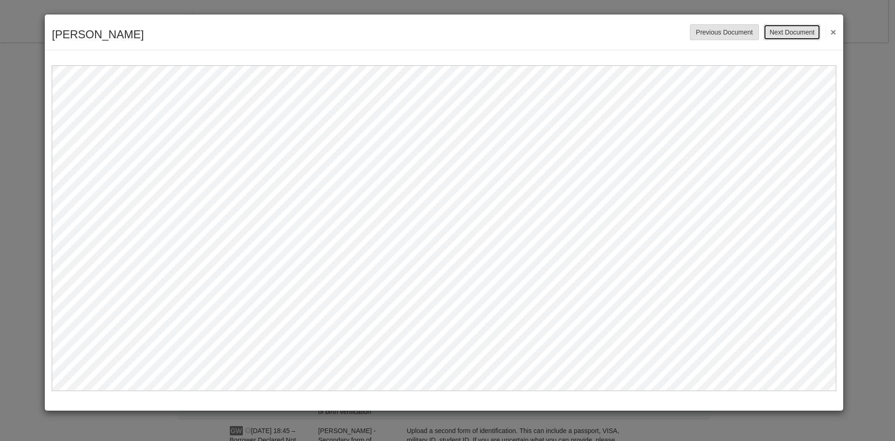
click at [787, 33] on button "Next Document" at bounding box center [792, 32] width 57 height 16
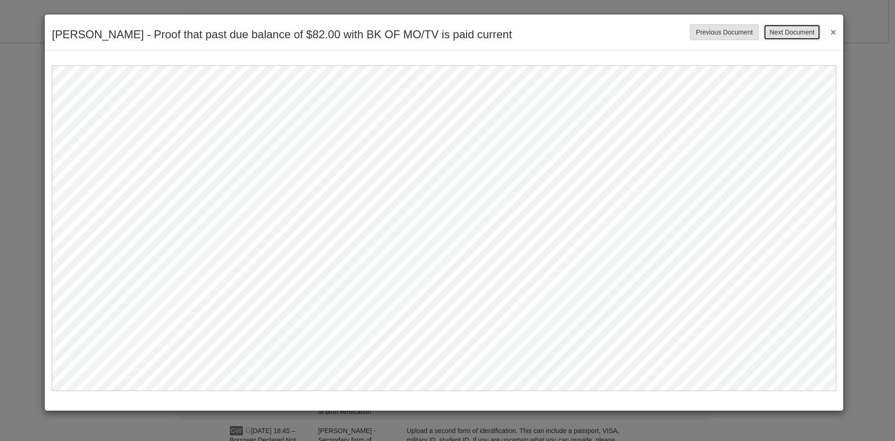
click at [787, 33] on button "Next Document" at bounding box center [792, 32] width 57 height 16
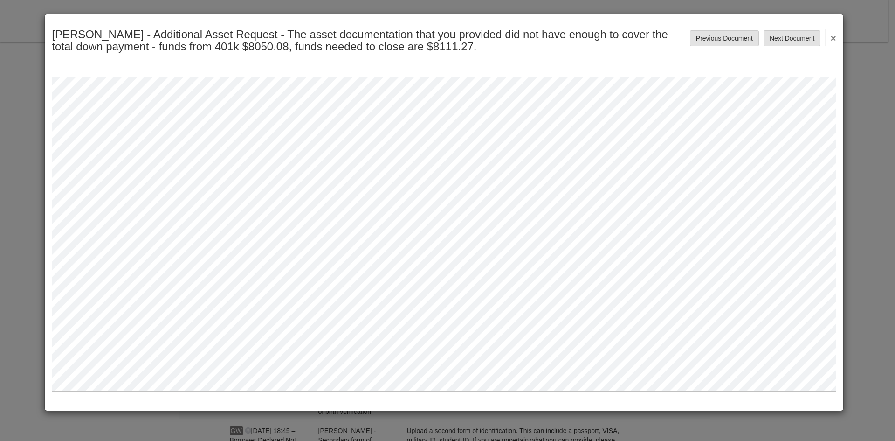
click at [838, 37] on div "Gail Wrona - Additional Asset Request - The asset documentation that you provid…" at bounding box center [444, 38] width 799 height 48
click at [833, 40] on button "×" at bounding box center [830, 37] width 11 height 17
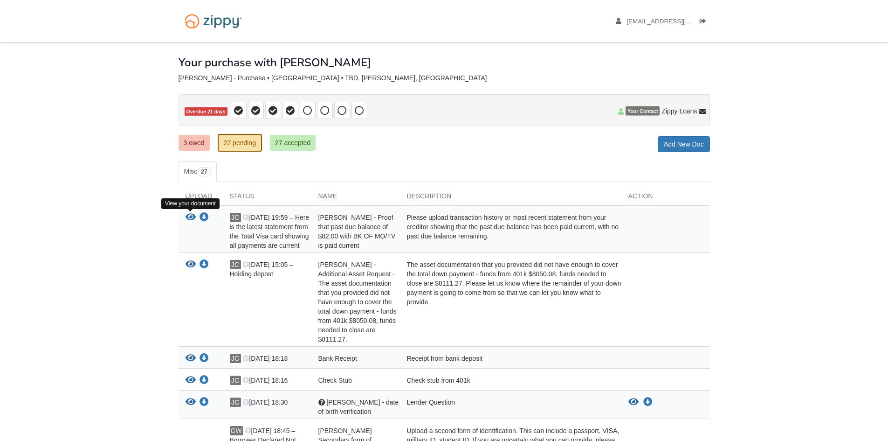
click at [189, 218] on icon "View Jennifer Carr - Proof that past due balance of $82.00 with BK OF MO/TV is …" at bounding box center [191, 217] width 10 height 9
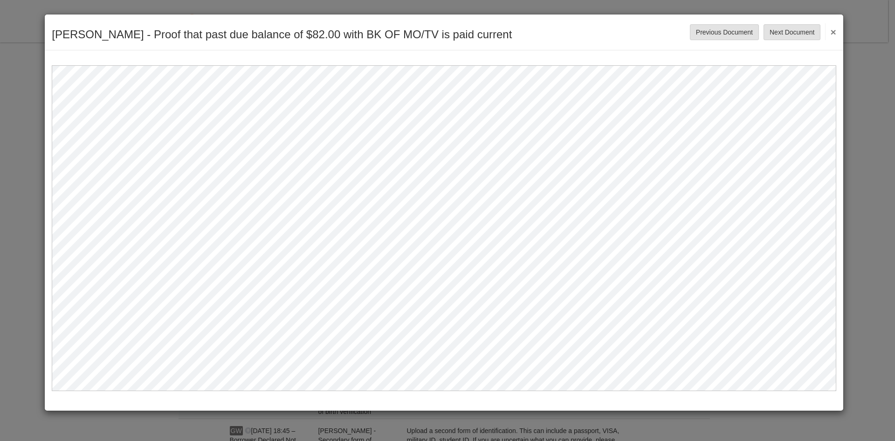
click at [831, 33] on button "×" at bounding box center [830, 31] width 11 height 17
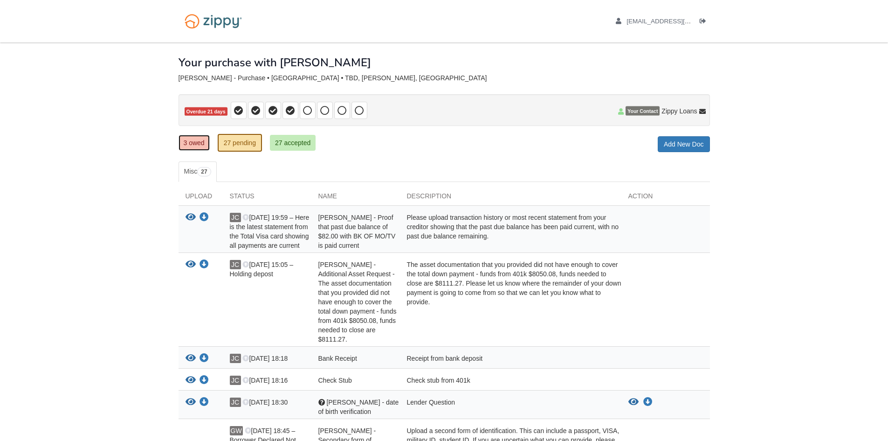
click at [195, 144] on link "3 owed" at bounding box center [194, 143] width 31 height 16
